Goal: Task Accomplishment & Management: Complete application form

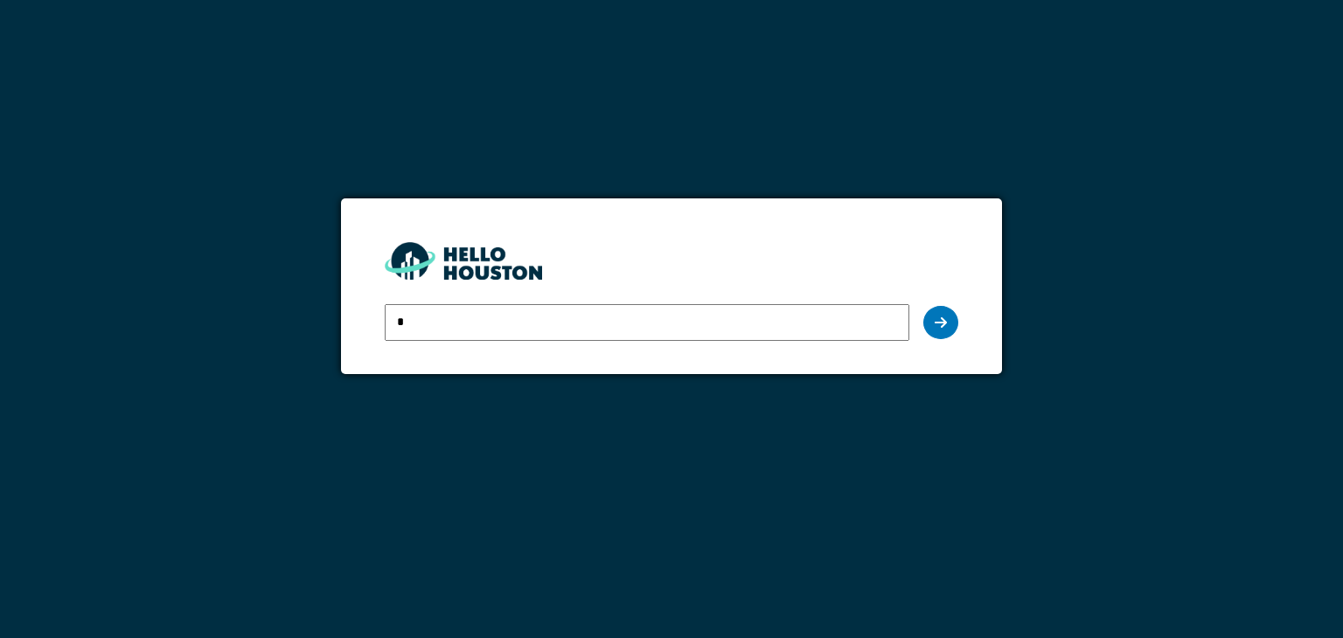
type input "**********"
click at [943, 323] on icon at bounding box center [941, 323] width 12 height 14
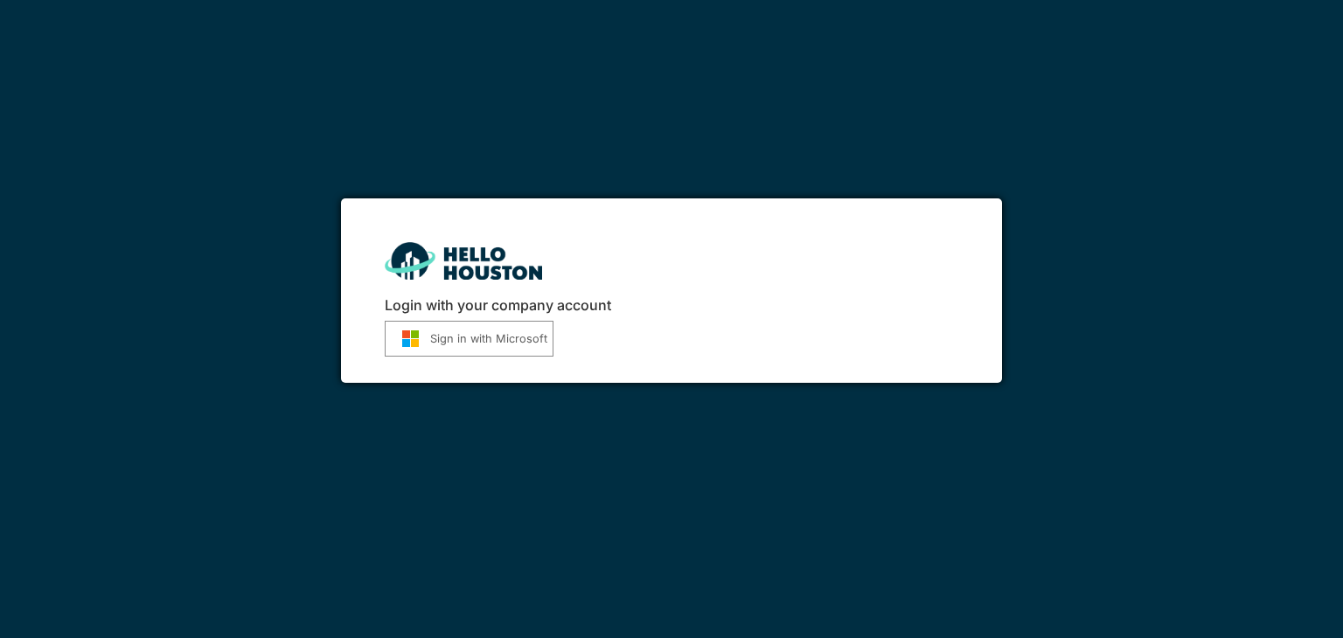
click at [497, 338] on button "Sign in with Microsoft" at bounding box center [469, 339] width 169 height 36
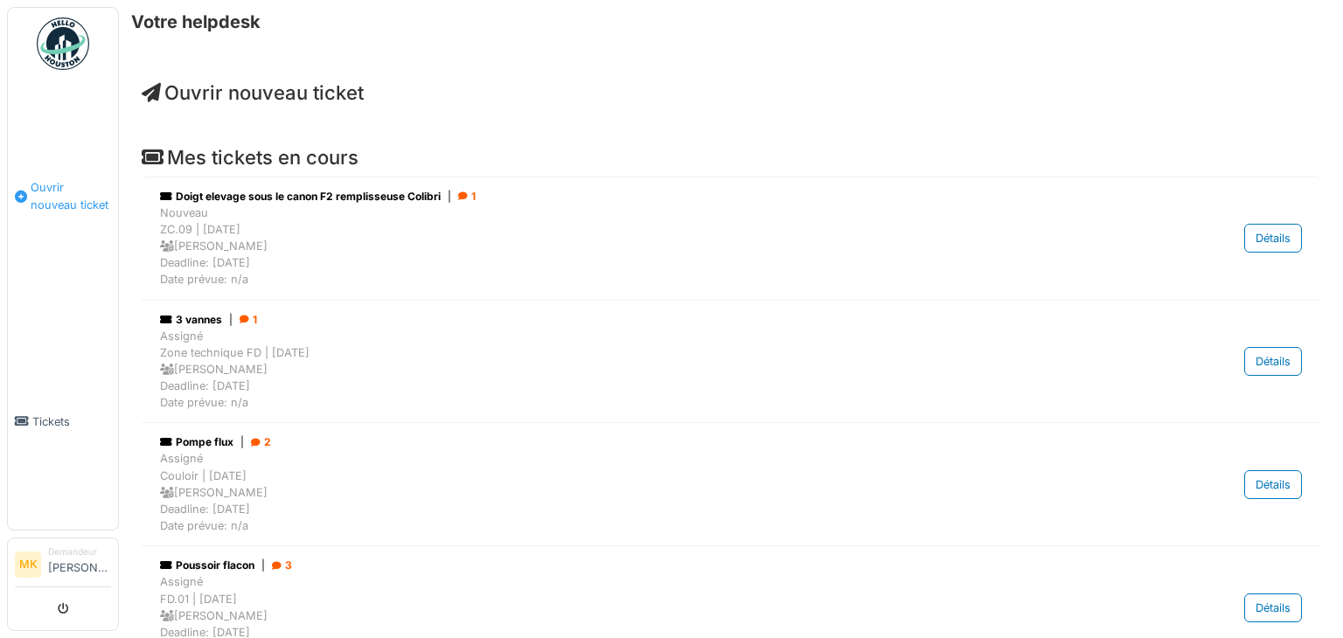
click at [55, 187] on span "Ouvrir nouveau ticket" at bounding box center [71, 195] width 80 height 33
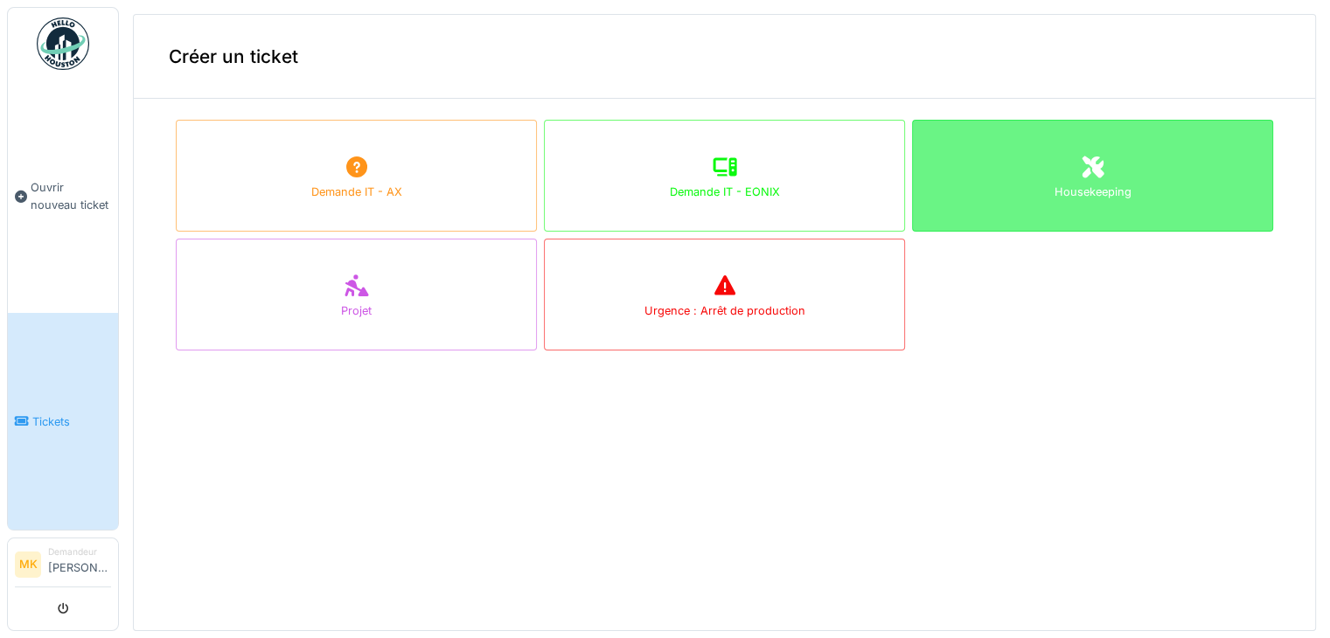
click at [1074, 193] on div "Housekeeping" at bounding box center [1093, 192] width 77 height 17
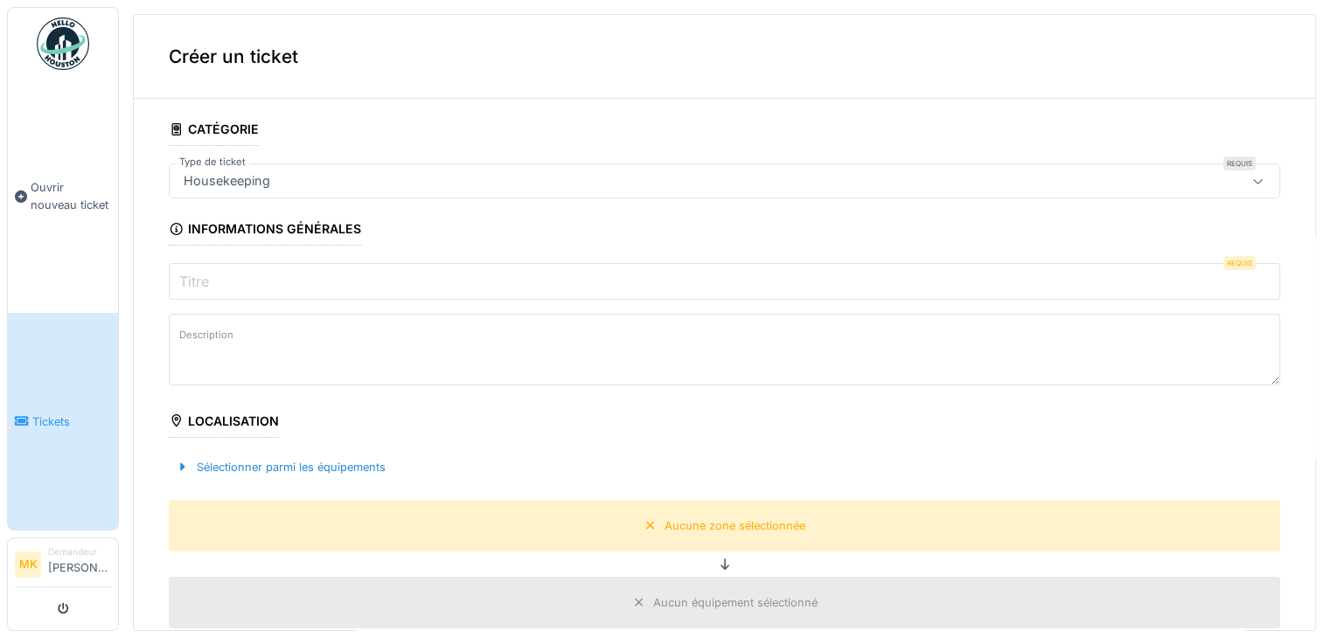
click at [210, 274] on label "Titre" at bounding box center [194, 281] width 37 height 21
click at [210, 274] on input "Titre" at bounding box center [724, 281] width 1111 height 37
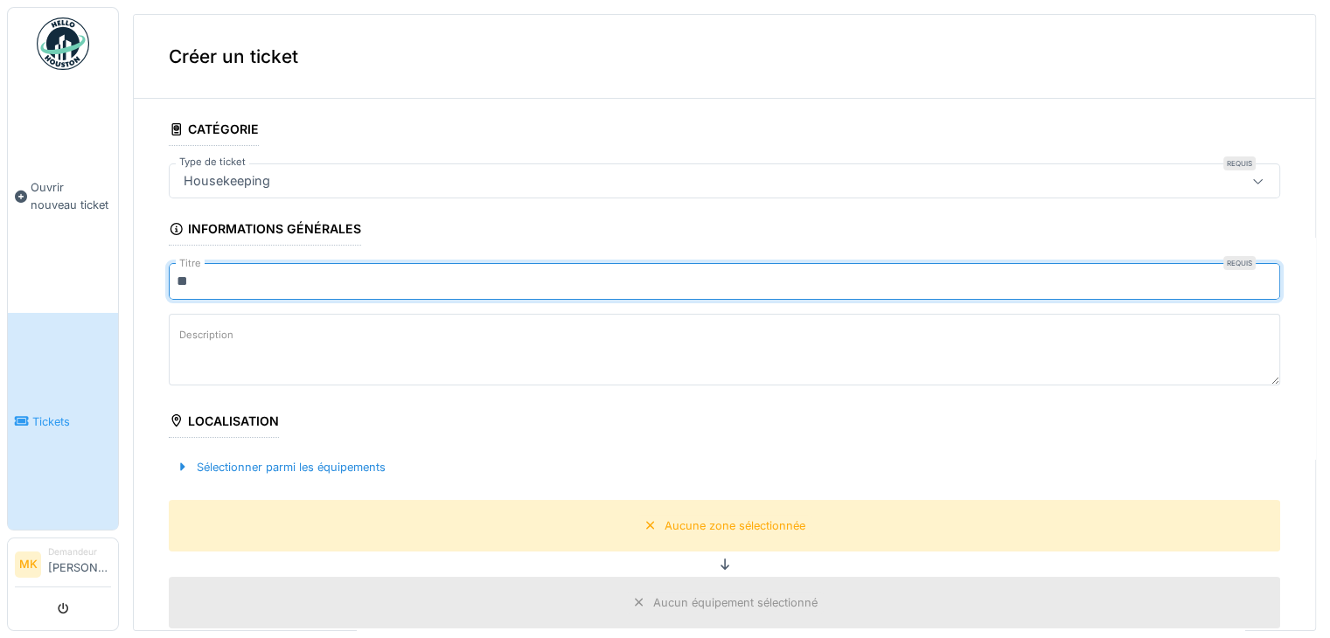
type input "*"
type input "**********"
click at [208, 335] on label "Description" at bounding box center [206, 335] width 61 height 22
click at [208, 335] on textarea "Description" at bounding box center [724, 350] width 1111 height 72
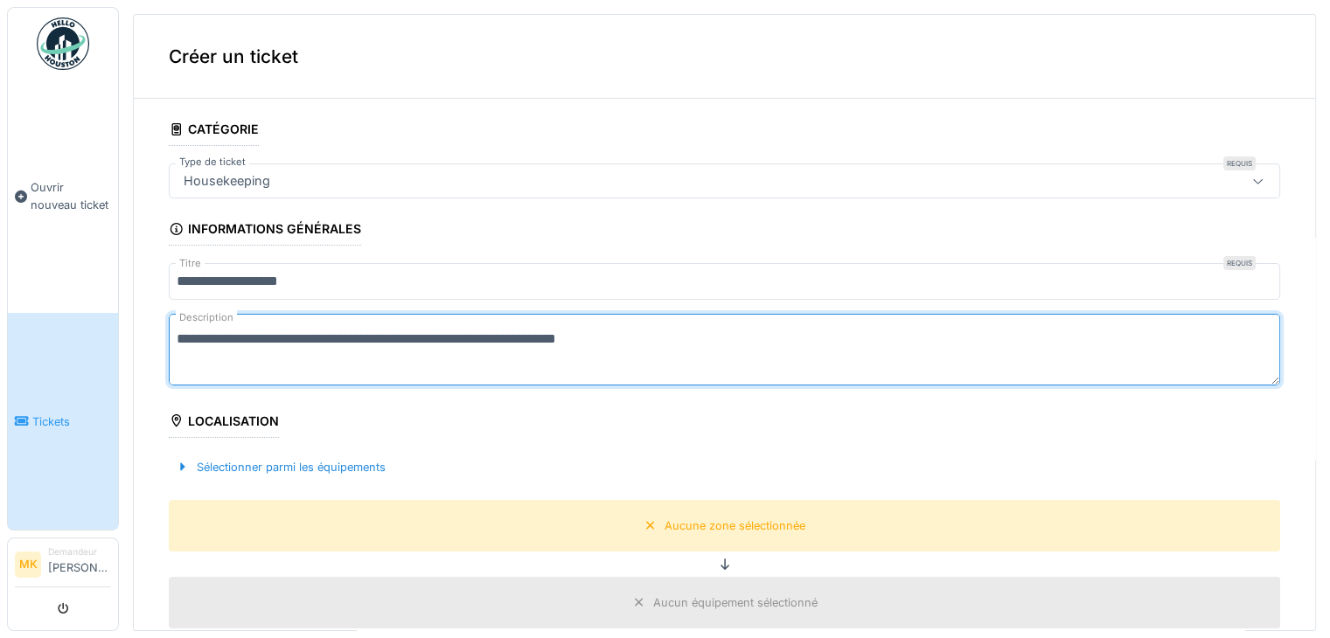
type textarea "**********"
click at [196, 427] on div "Localisation" at bounding box center [224, 423] width 110 height 30
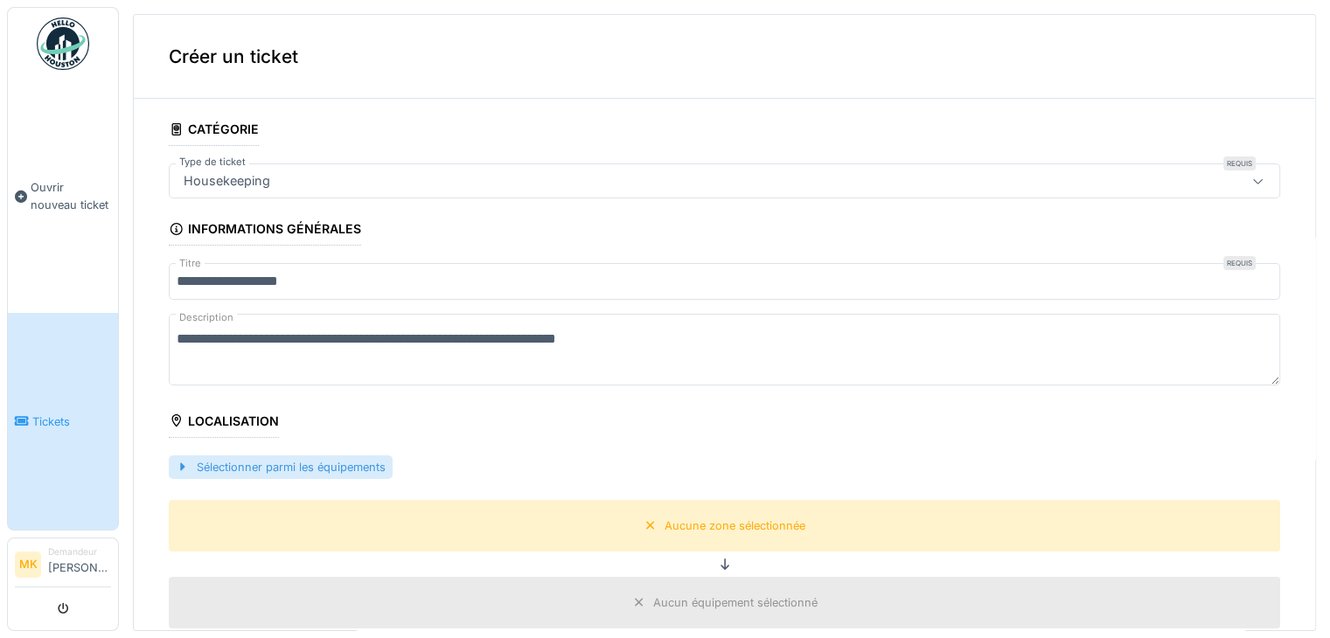
click at [249, 463] on div "Sélectionner parmi les équipements" at bounding box center [281, 468] width 224 height 24
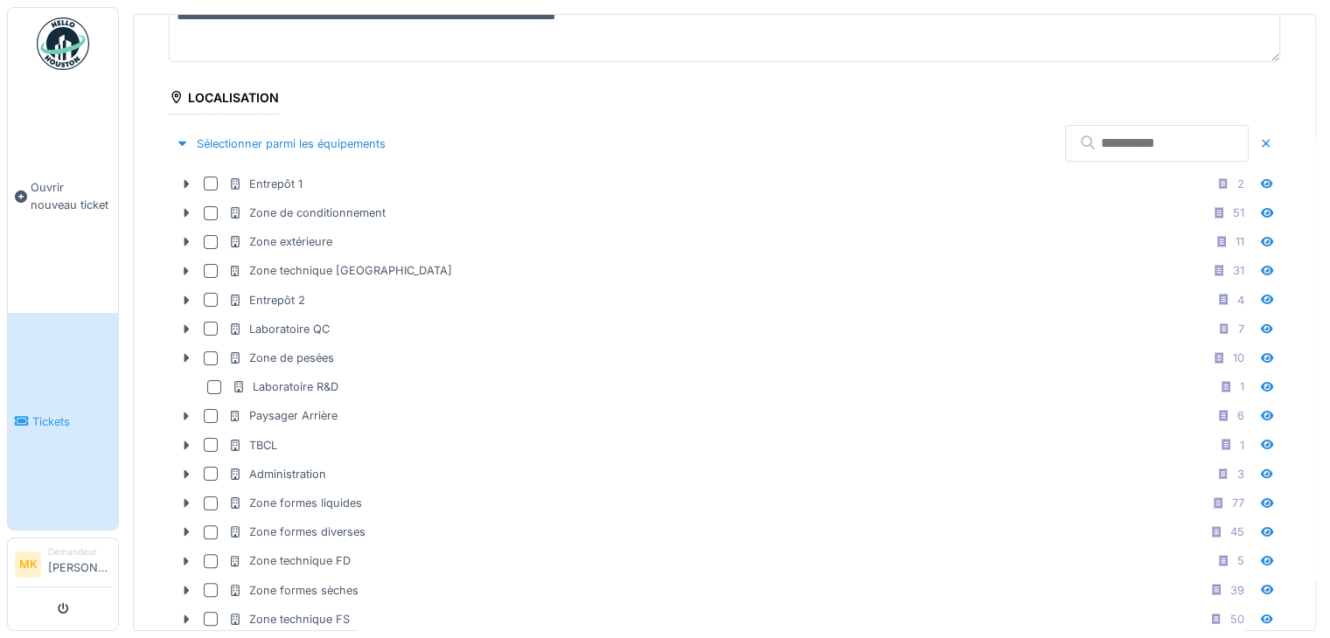
scroll to position [356, 0]
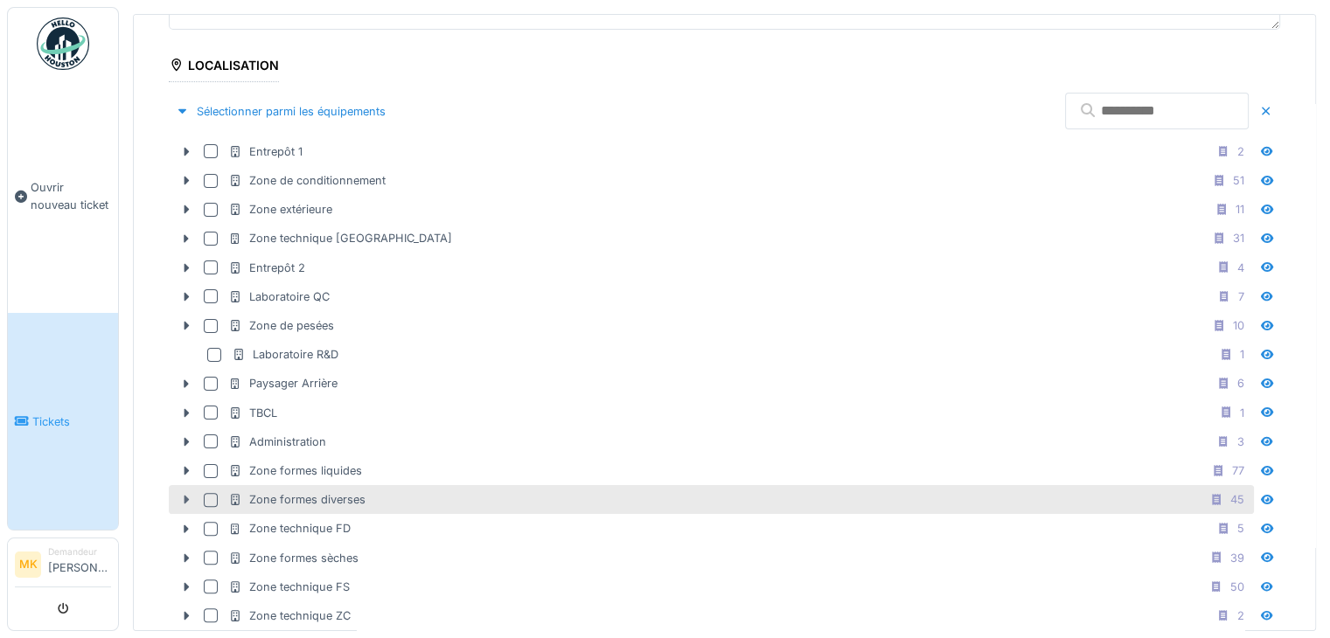
click at [184, 494] on icon at bounding box center [186, 499] width 14 height 11
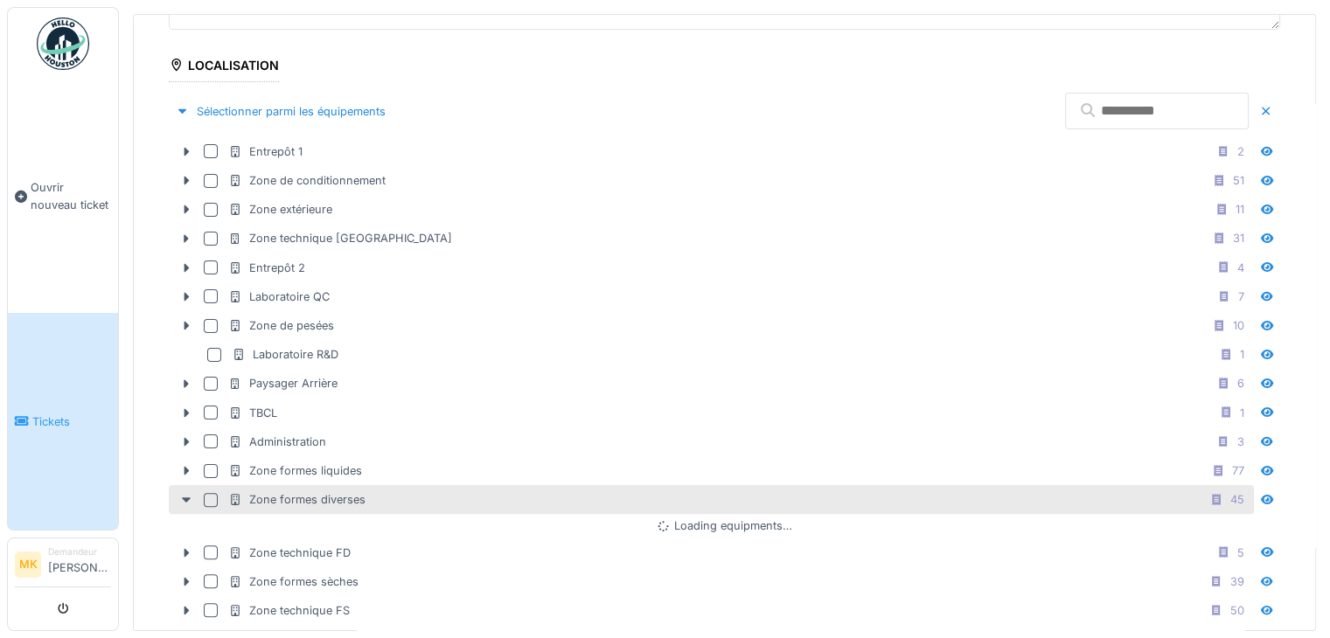
click at [257, 492] on div "Zone formes diverses" at bounding box center [296, 499] width 137 height 17
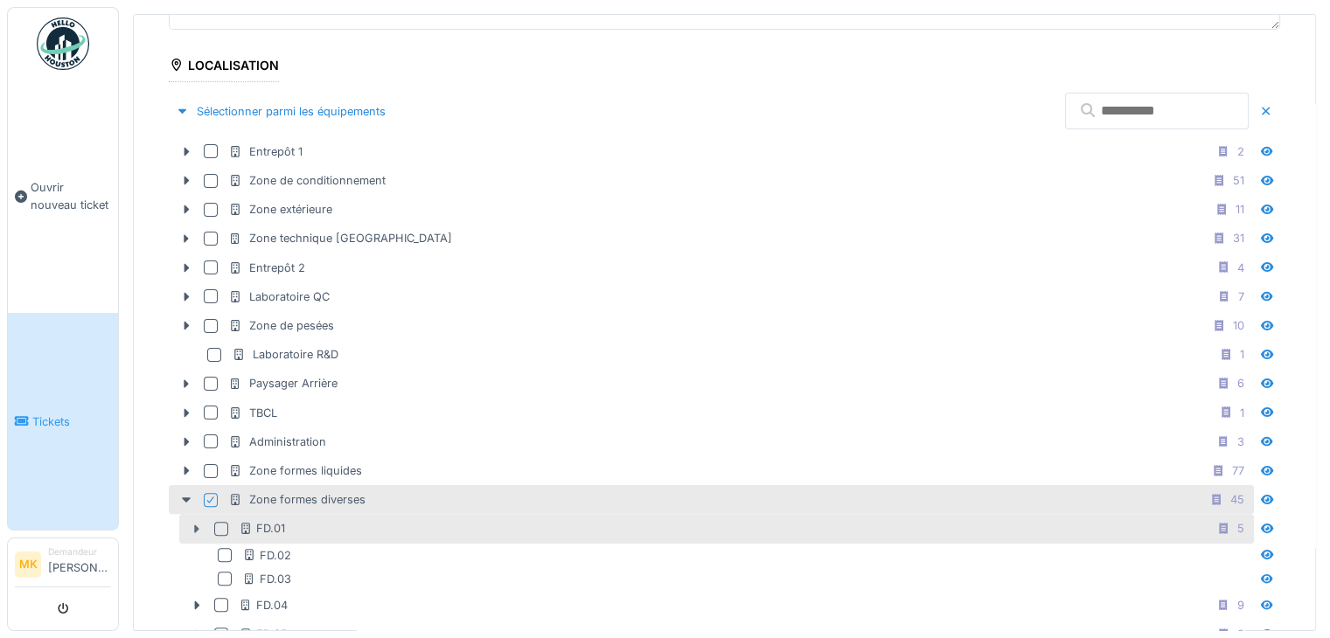
click at [197, 524] on icon at bounding box center [197, 529] width 14 height 11
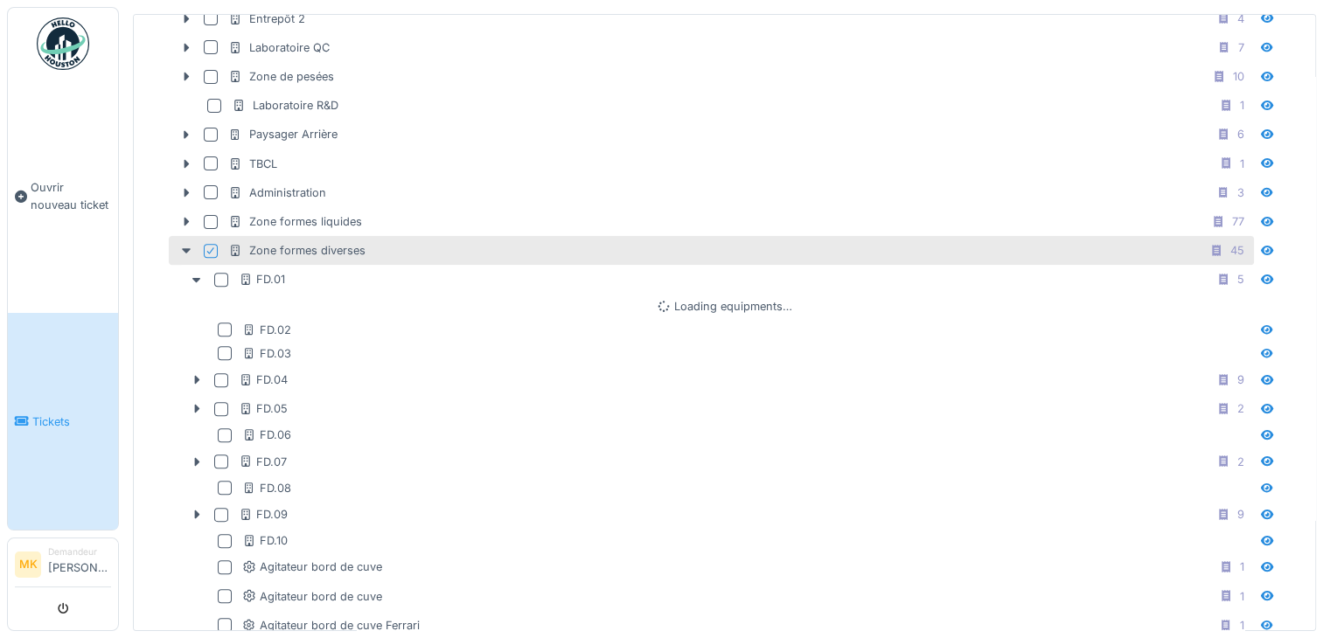
scroll to position [610, 0]
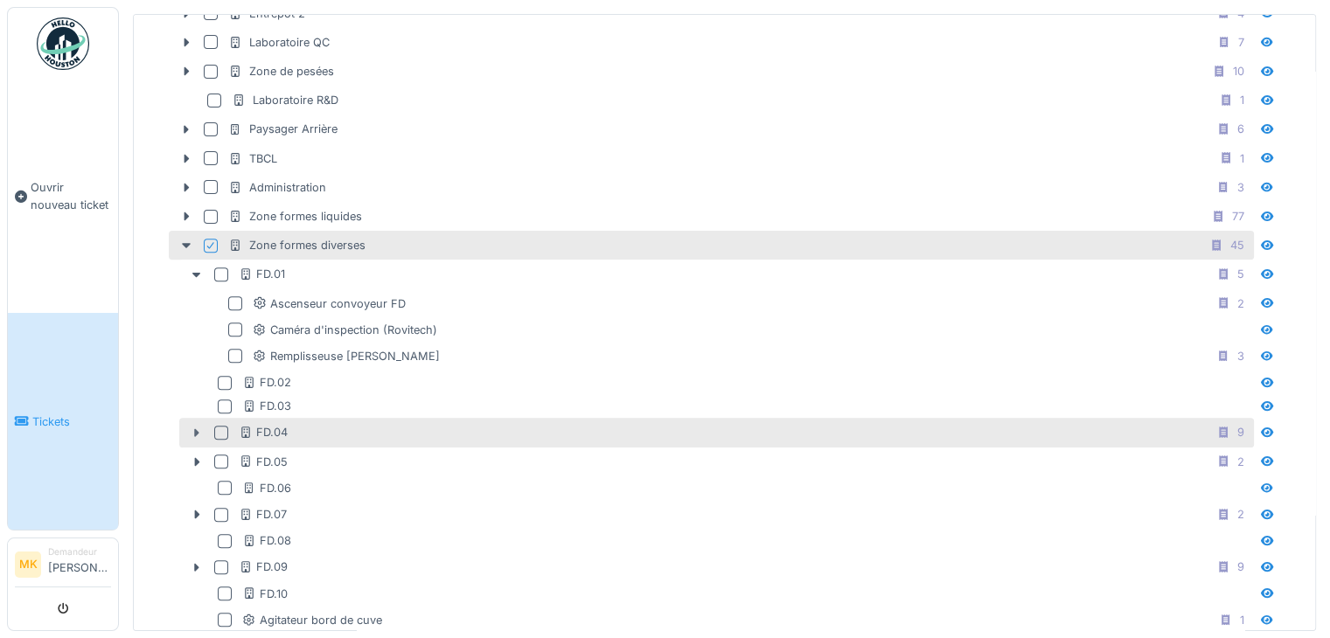
drag, startPoint x: 202, startPoint y: 380, endPoint x: 182, endPoint y: 421, distance: 45.0
click at [192, 428] on icon at bounding box center [197, 433] width 14 height 11
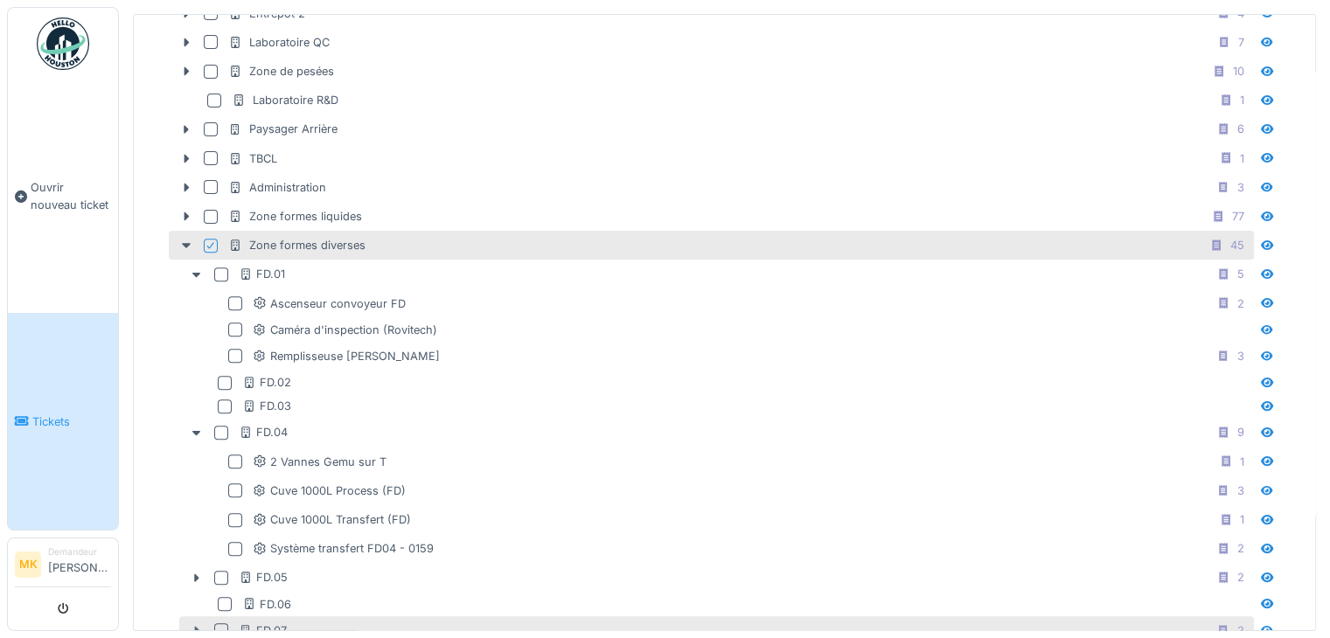
click at [193, 625] on icon at bounding box center [197, 630] width 14 height 11
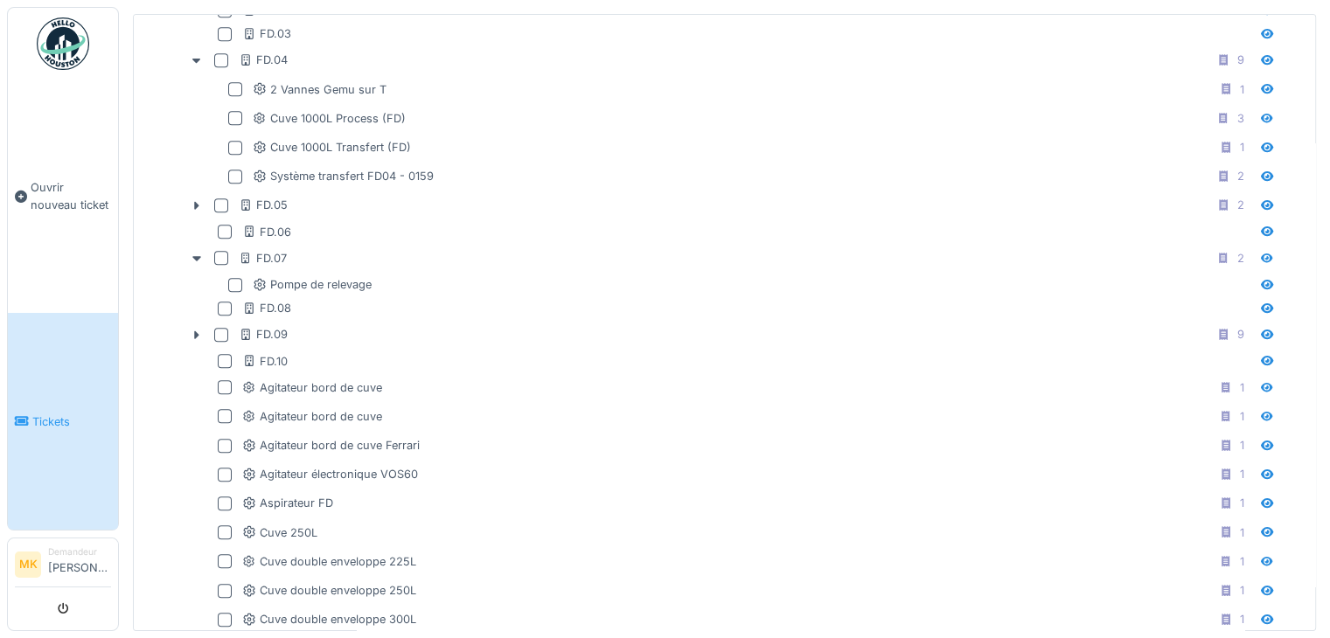
scroll to position [1018, 0]
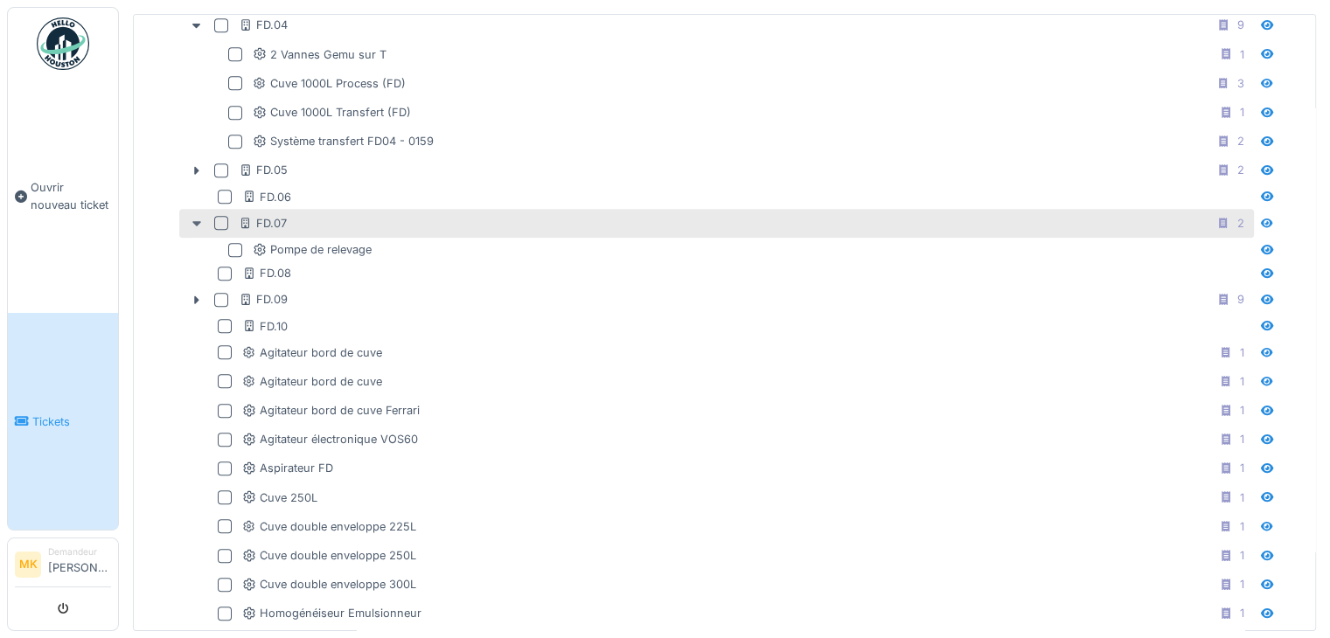
click at [192, 218] on icon at bounding box center [197, 223] width 14 height 11
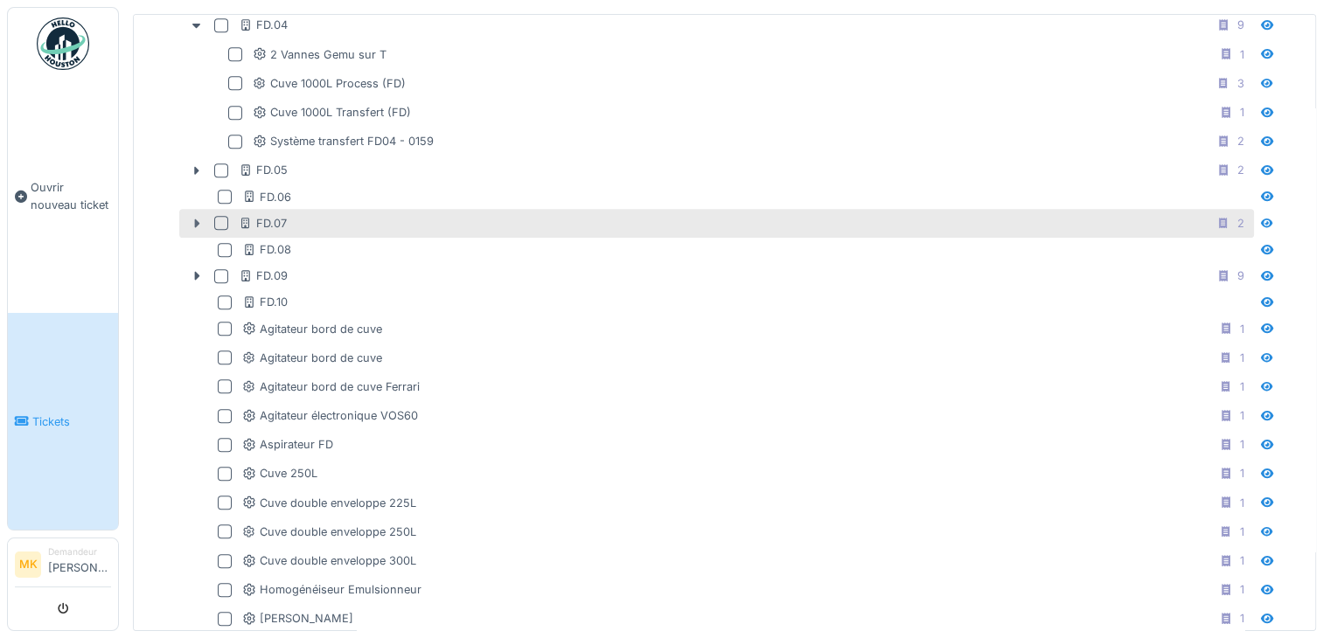
click at [192, 218] on icon at bounding box center [197, 223] width 14 height 11
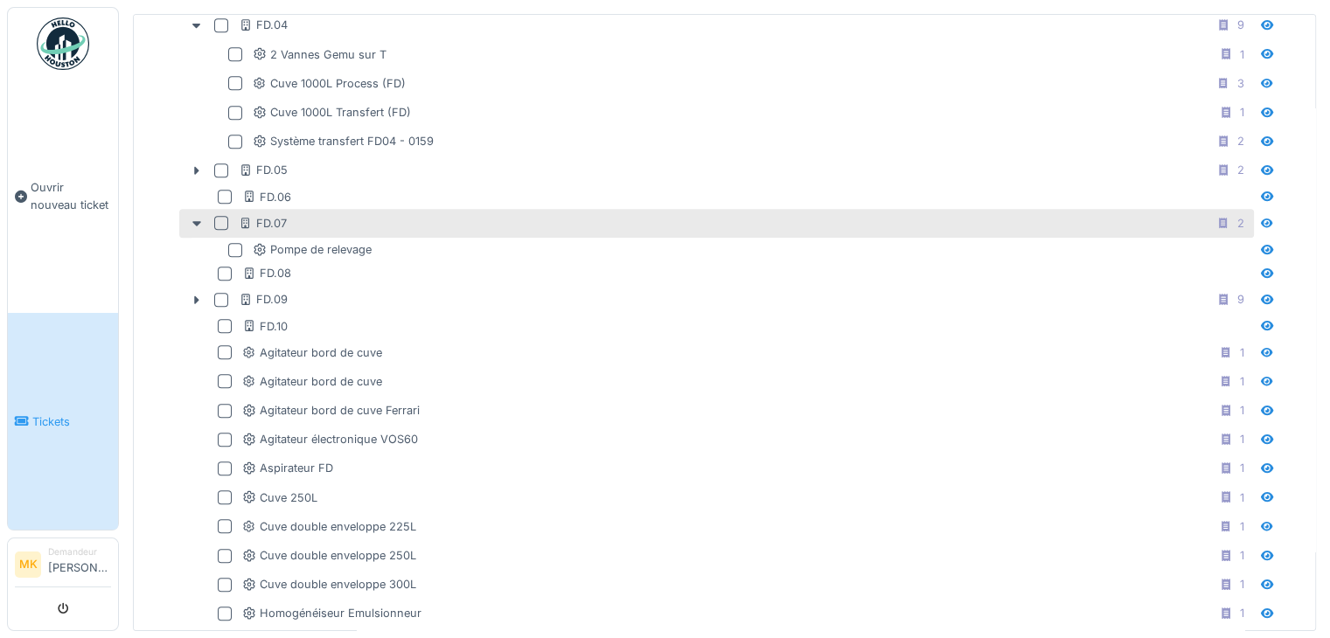
click at [220, 216] on div at bounding box center [221, 223] width 14 height 14
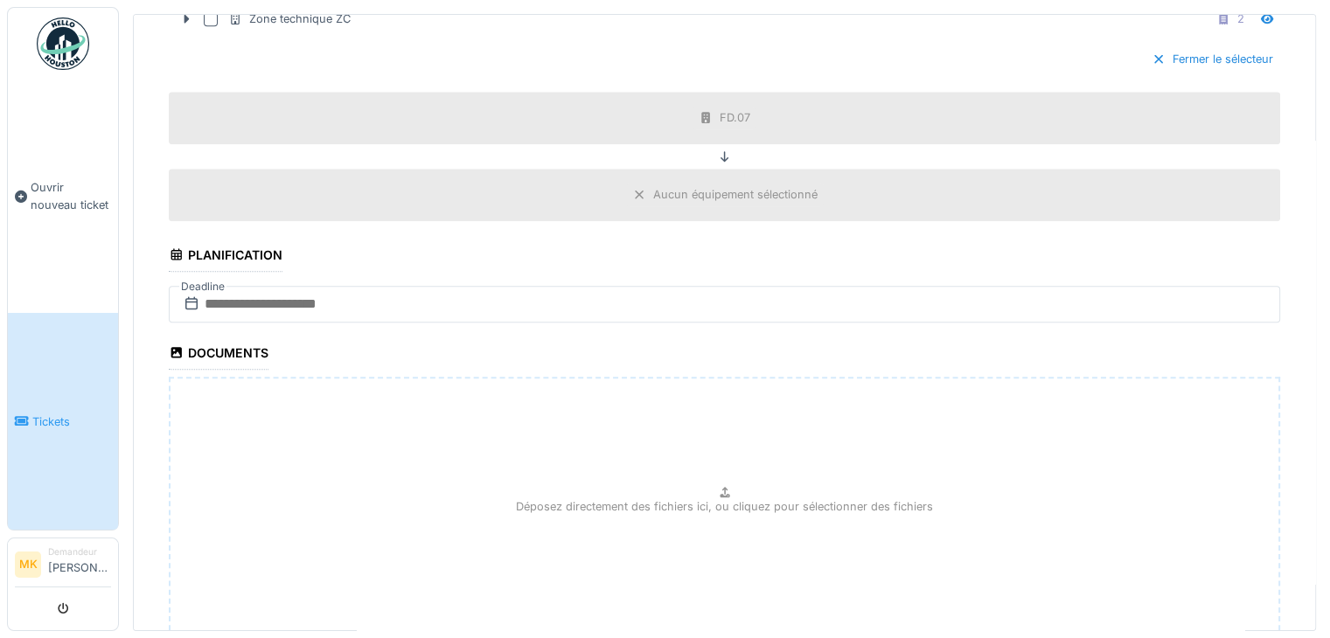
scroll to position [1977, 0]
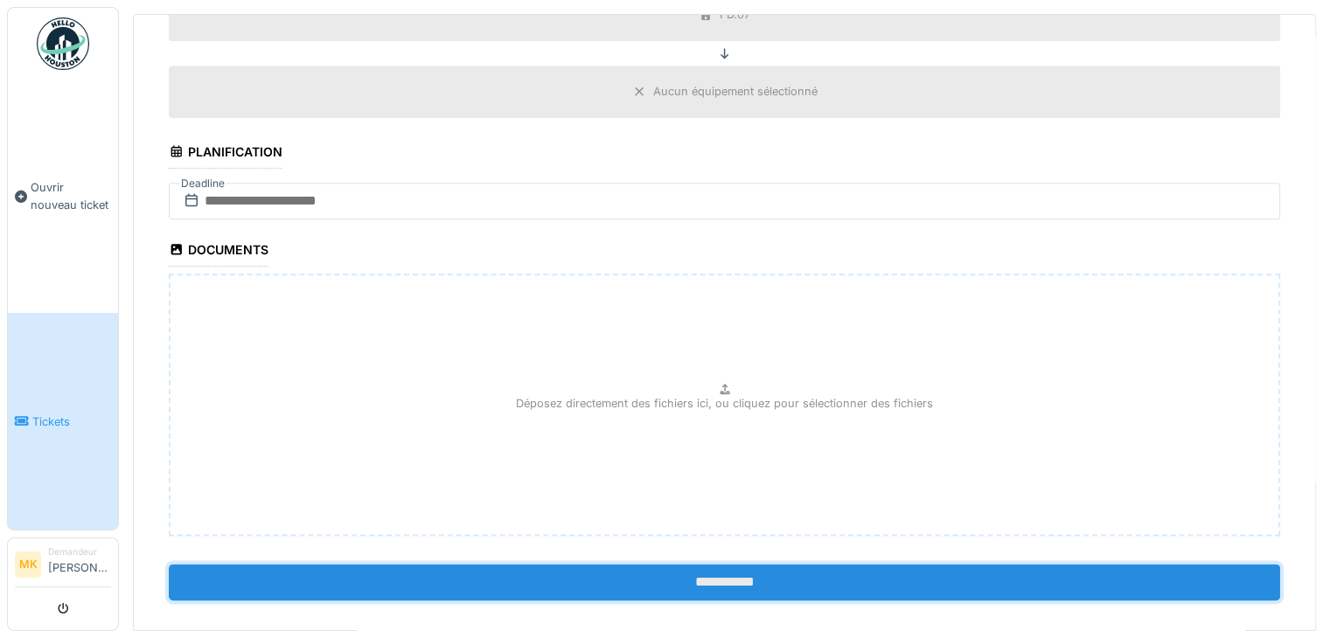
click at [690, 564] on input "**********" at bounding box center [724, 582] width 1111 height 37
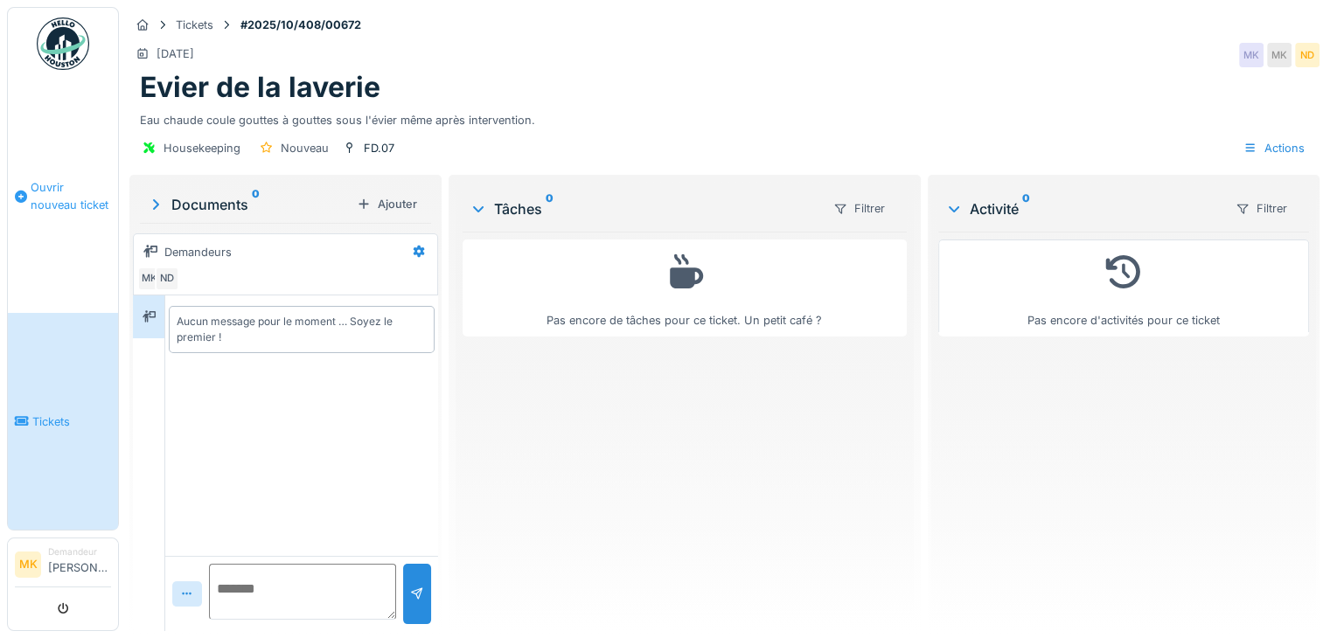
click at [52, 203] on span "Ouvrir nouveau ticket" at bounding box center [71, 195] width 80 height 33
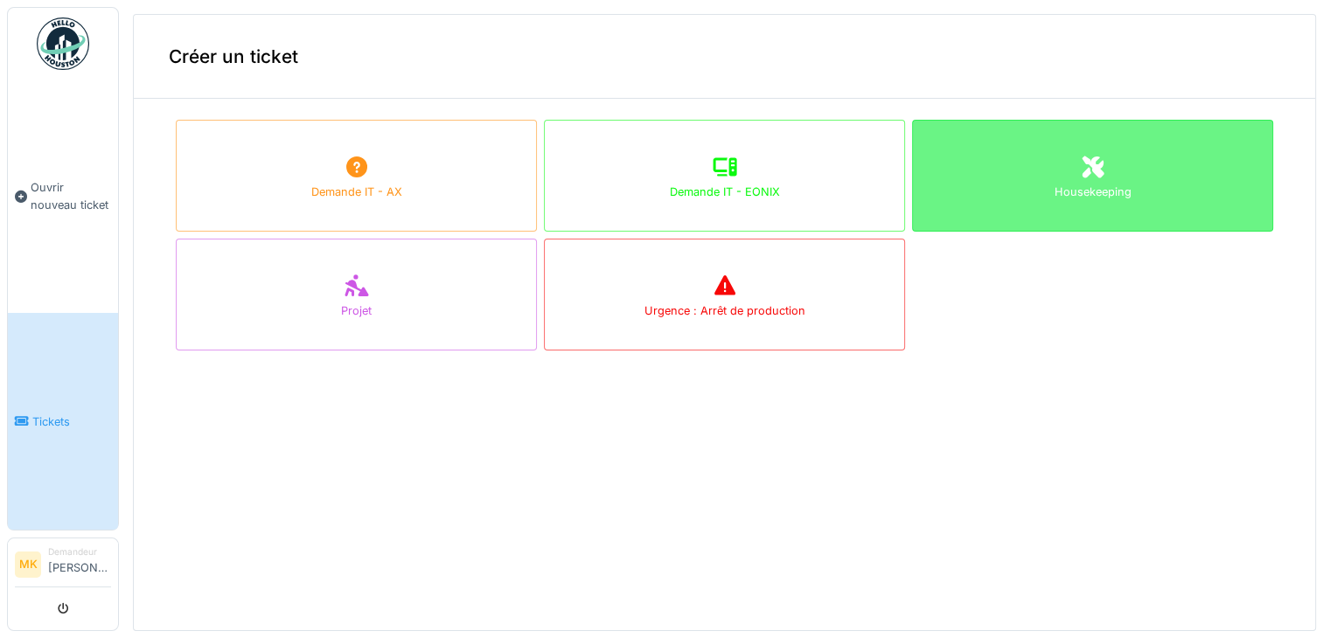
click at [995, 183] on div "Housekeeping" at bounding box center [1092, 176] width 361 height 112
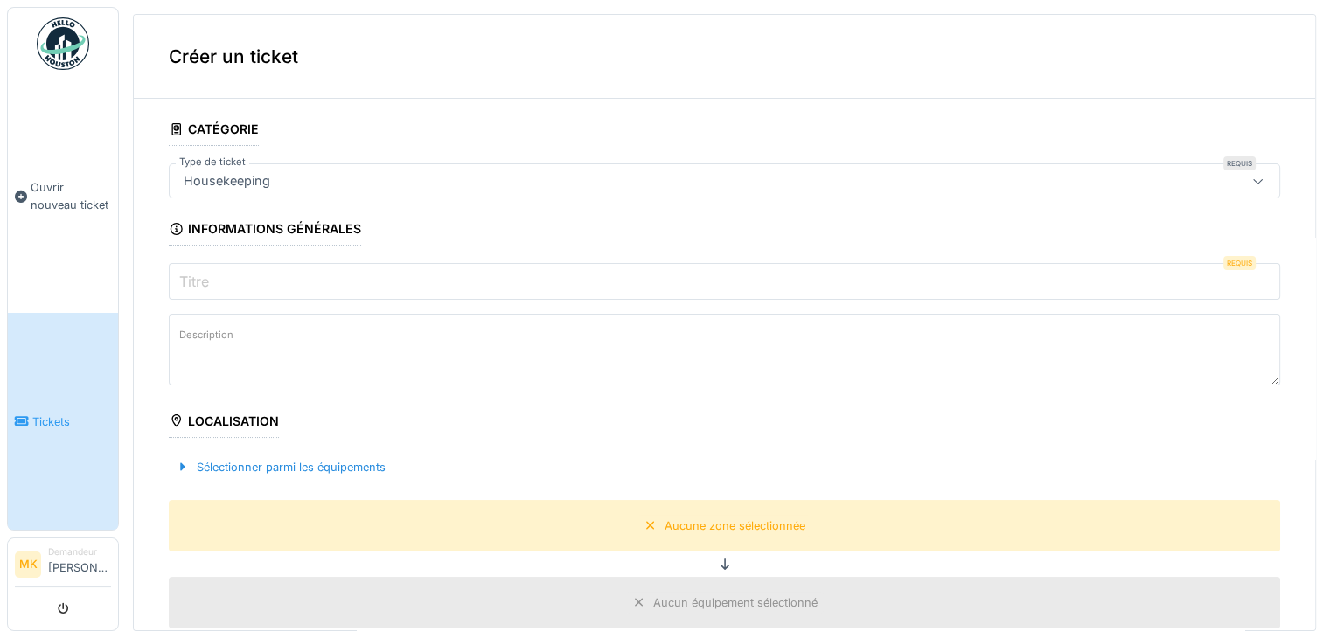
click at [238, 280] on input "Titre" at bounding box center [724, 281] width 1111 height 37
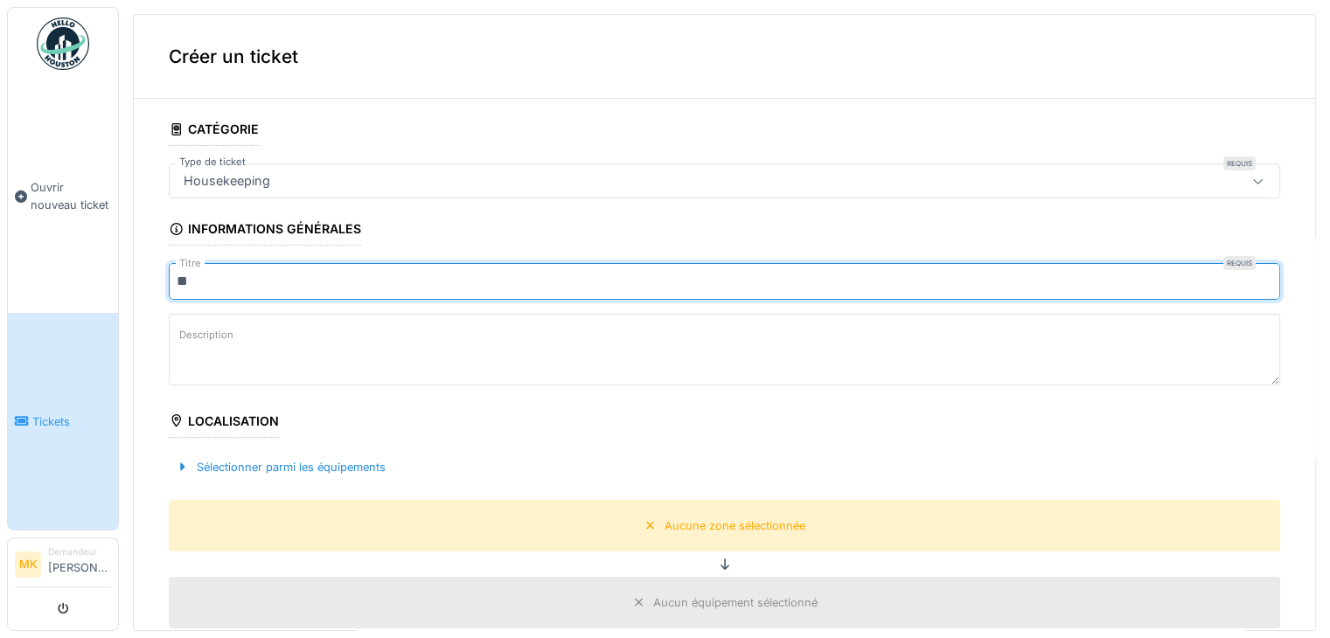
type input "*"
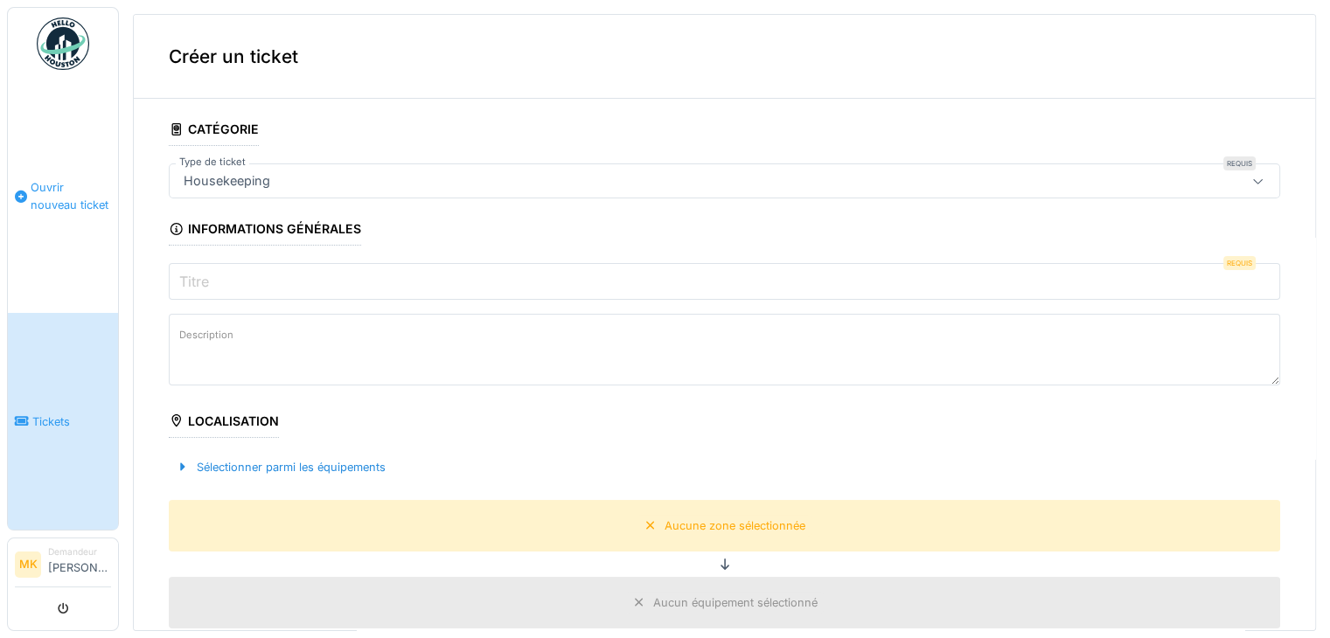
click at [62, 197] on span "Ouvrir nouveau ticket" at bounding box center [71, 195] width 80 height 33
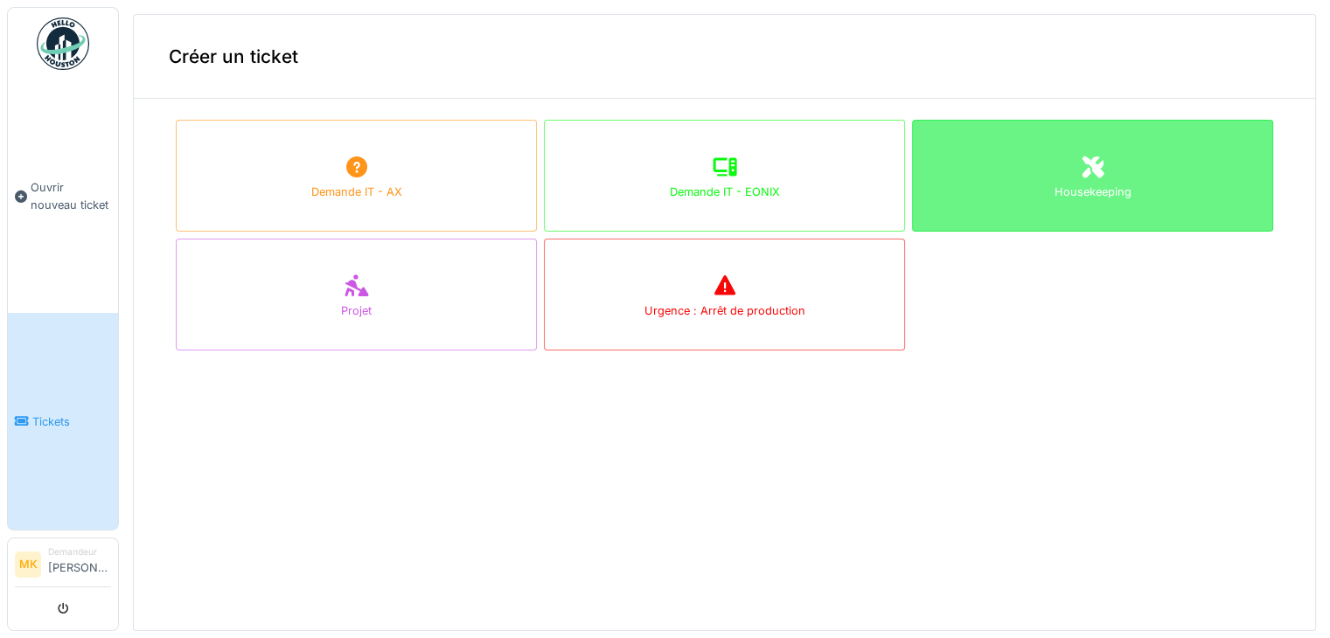
click at [1097, 198] on div "Housekeeping" at bounding box center [1092, 176] width 361 height 112
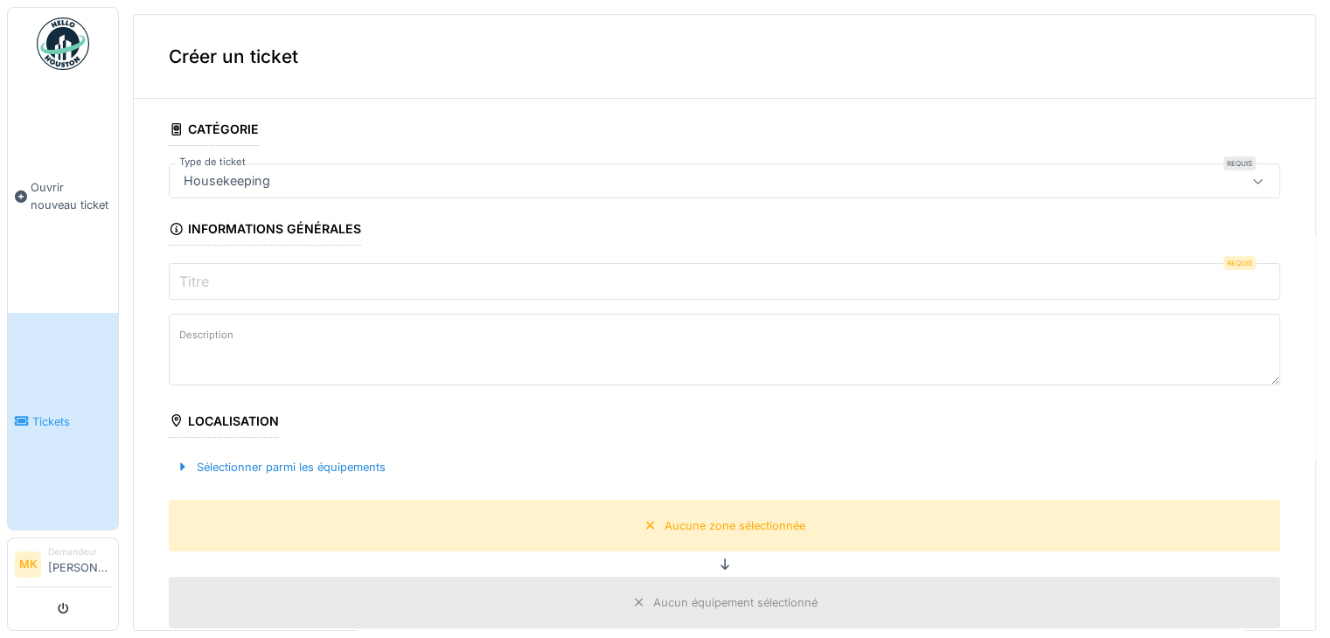
click at [227, 278] on input "Titre" at bounding box center [724, 281] width 1111 height 37
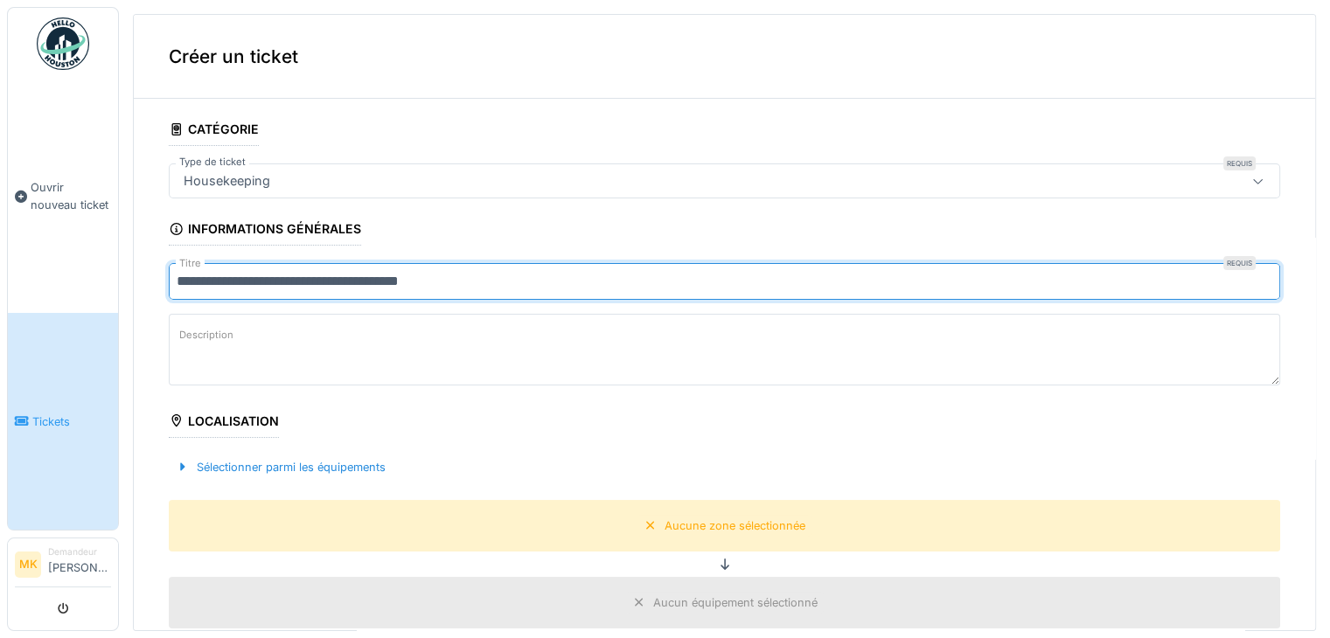
type input "**********"
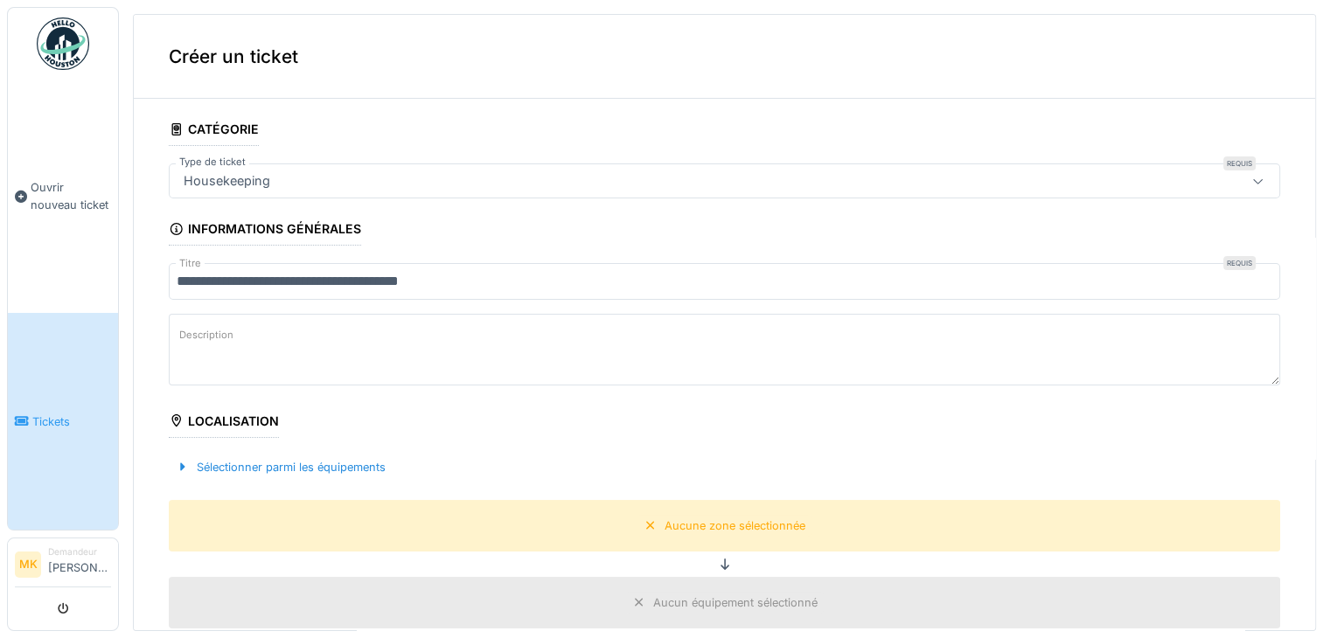
click at [261, 340] on textarea "Description" at bounding box center [724, 350] width 1111 height 72
type textarea "**********"
click at [223, 417] on div "Localisation" at bounding box center [224, 423] width 110 height 30
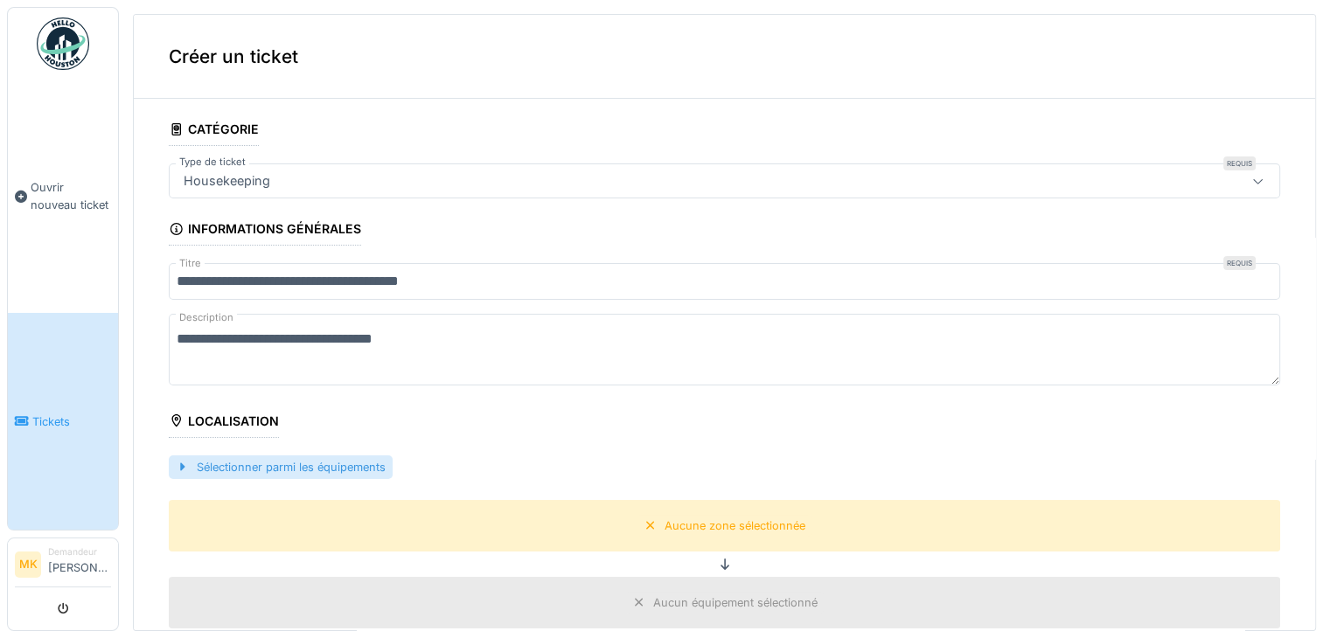
click at [200, 466] on div "Sélectionner parmi les équipements" at bounding box center [281, 468] width 224 height 24
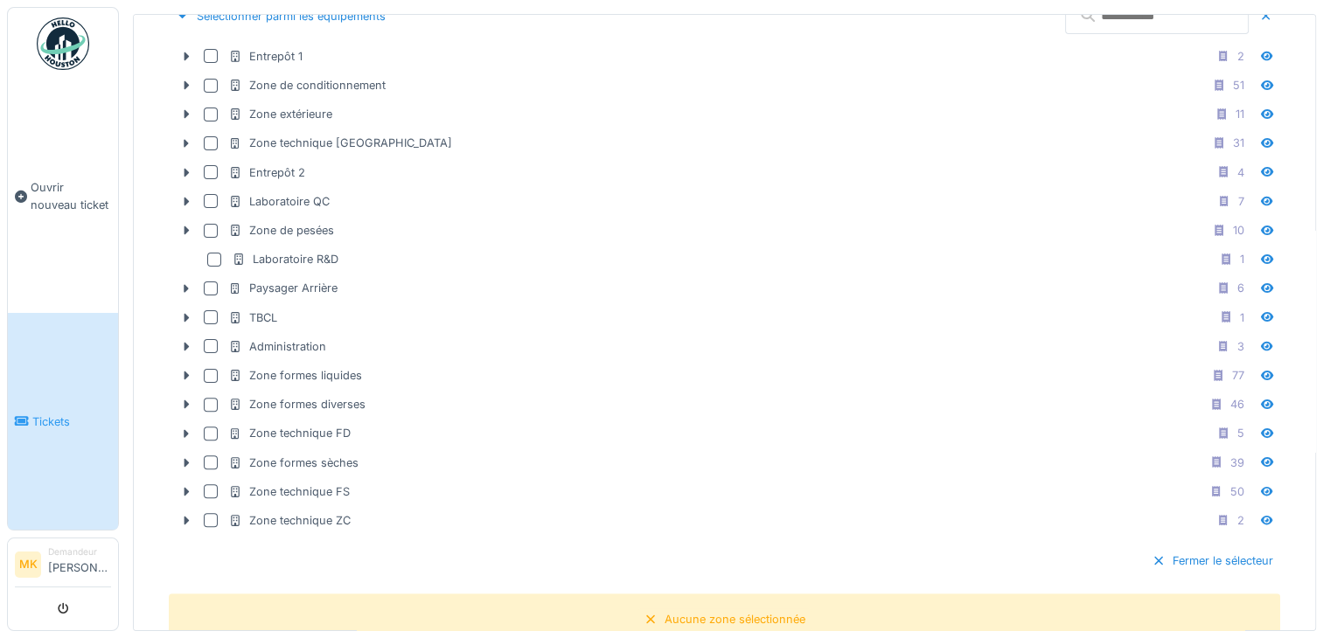
scroll to position [511, 0]
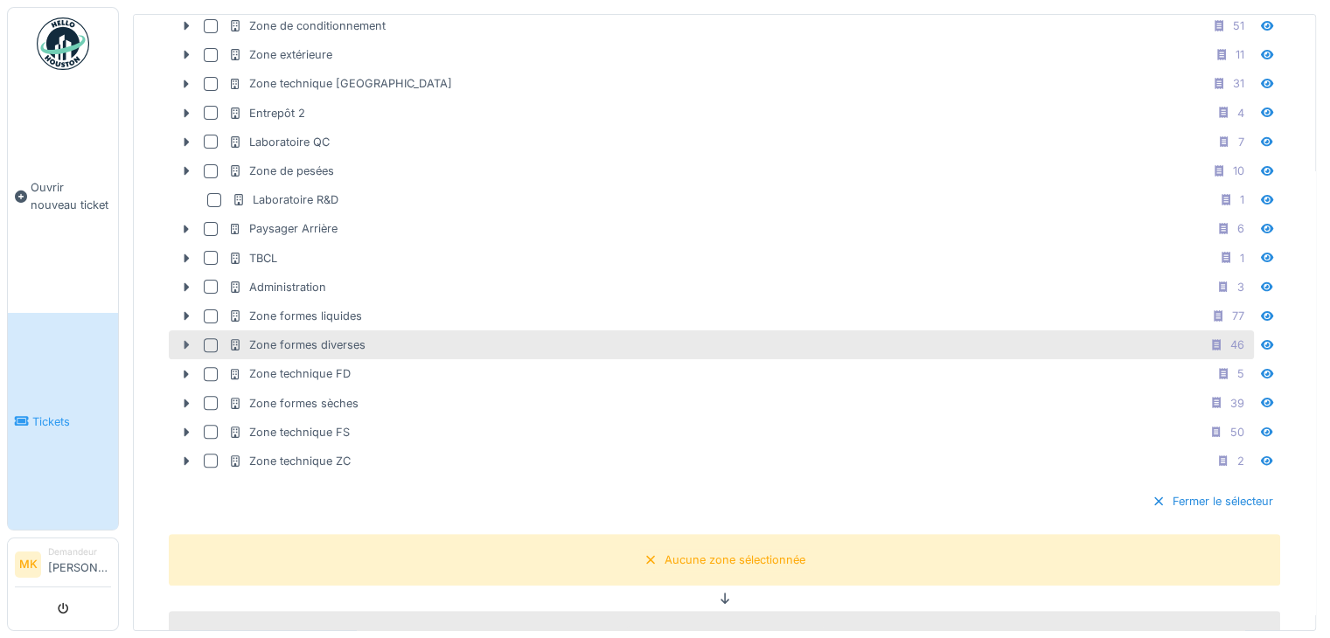
click at [176, 342] on div at bounding box center [186, 345] width 28 height 18
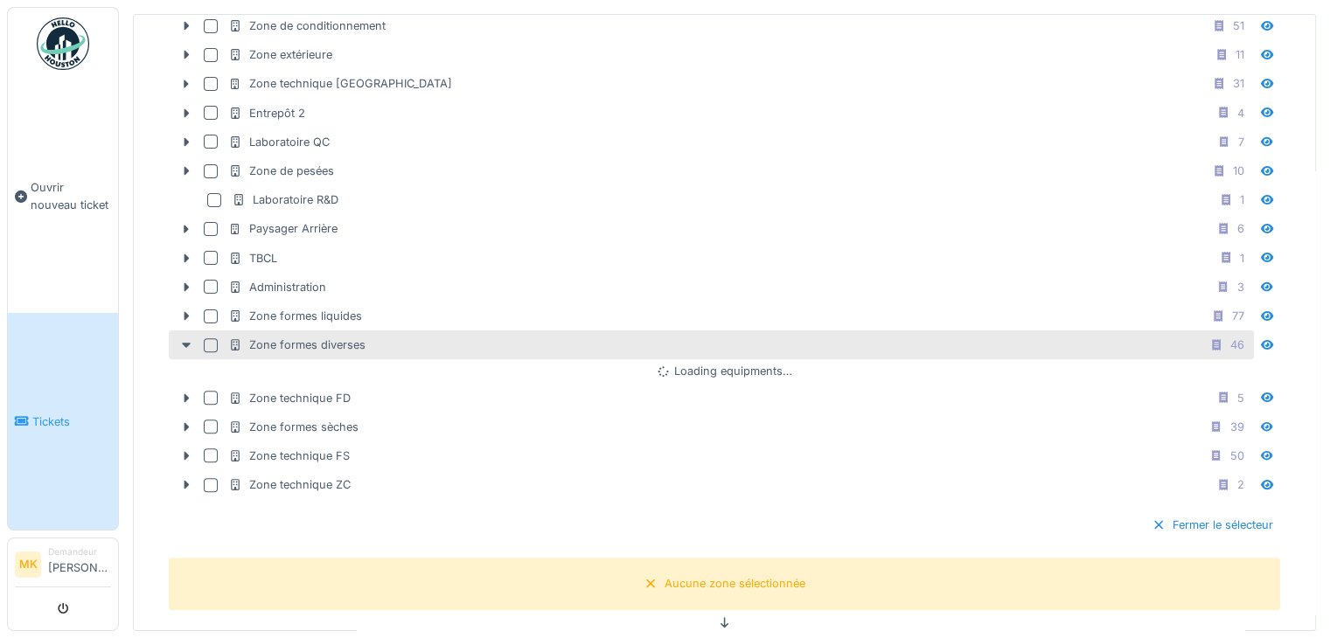
click at [209, 344] on div at bounding box center [211, 345] width 14 height 14
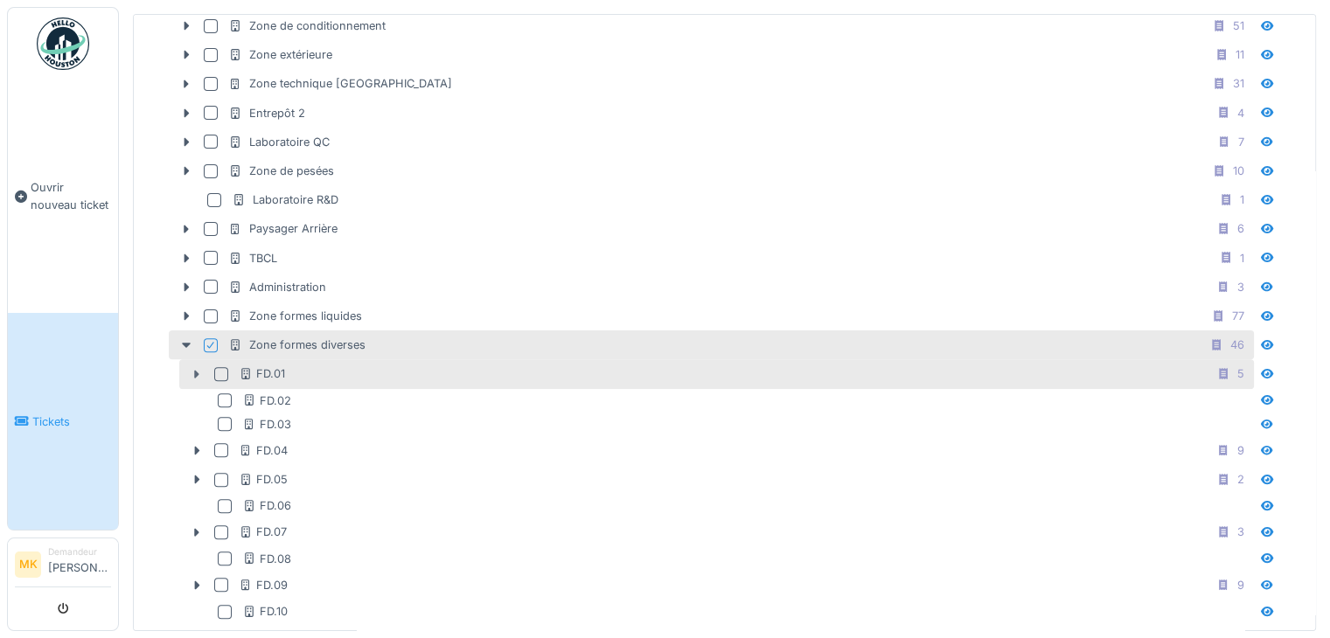
click at [194, 369] on icon at bounding box center [197, 374] width 14 height 11
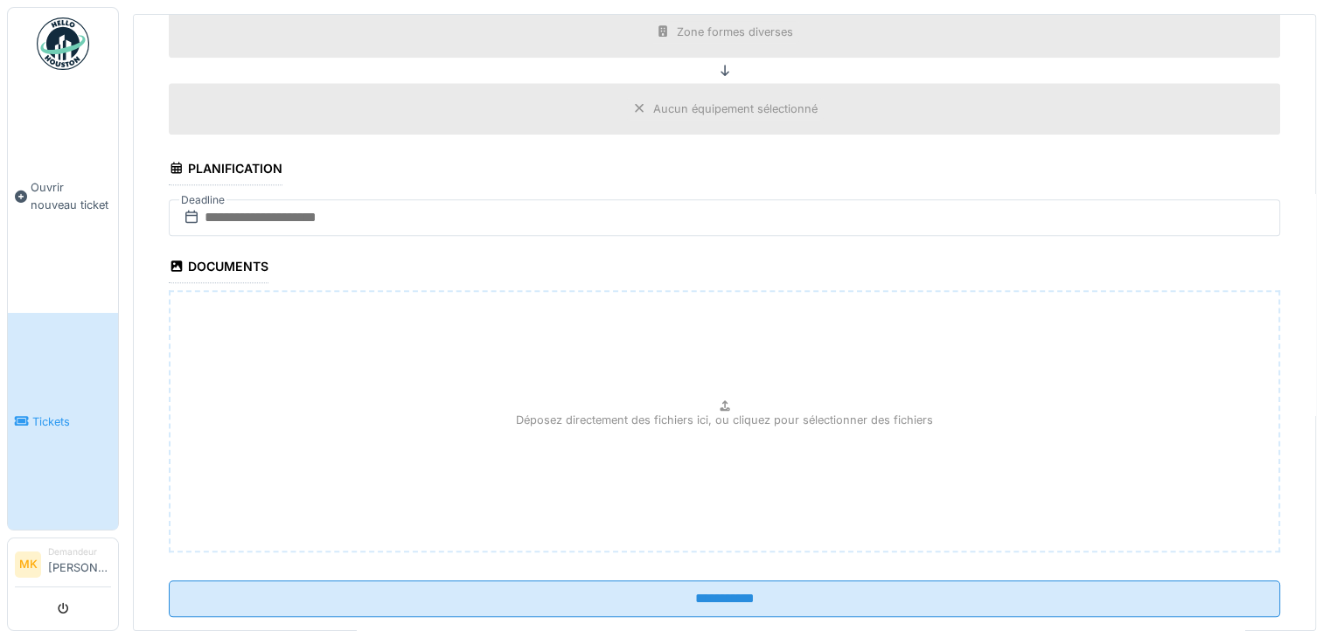
scroll to position [1839, 0]
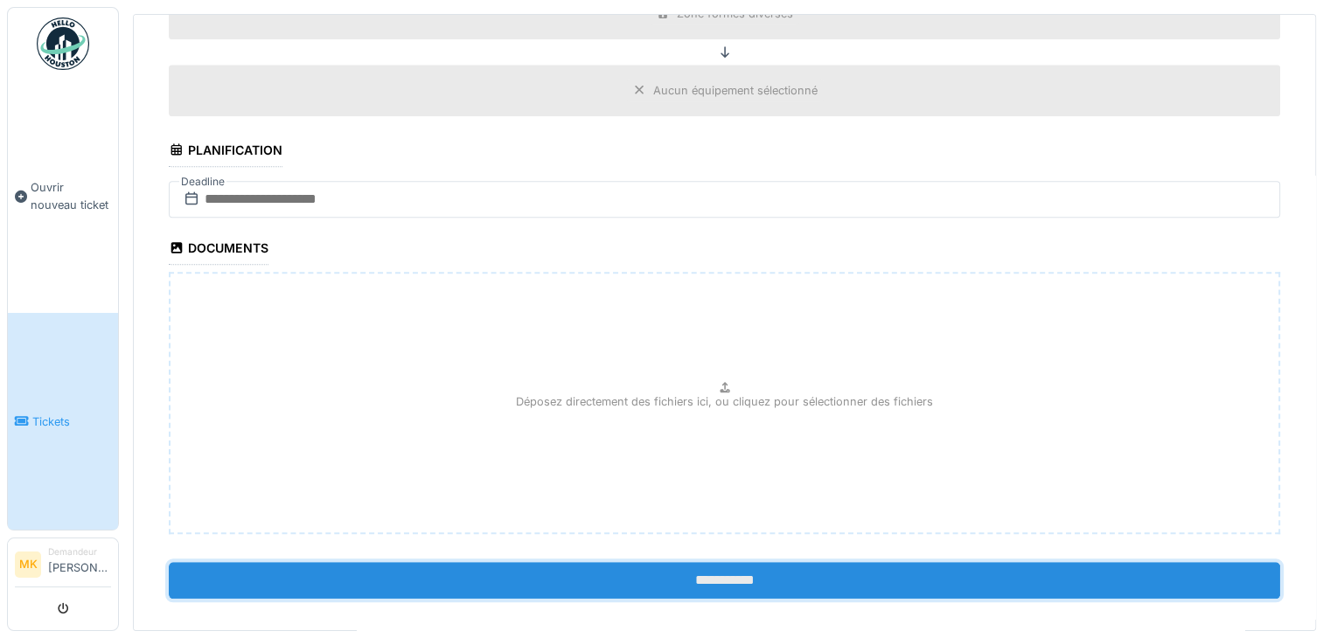
click at [756, 569] on input "**********" at bounding box center [724, 580] width 1111 height 37
